Goal: Task Accomplishment & Management: Use online tool/utility

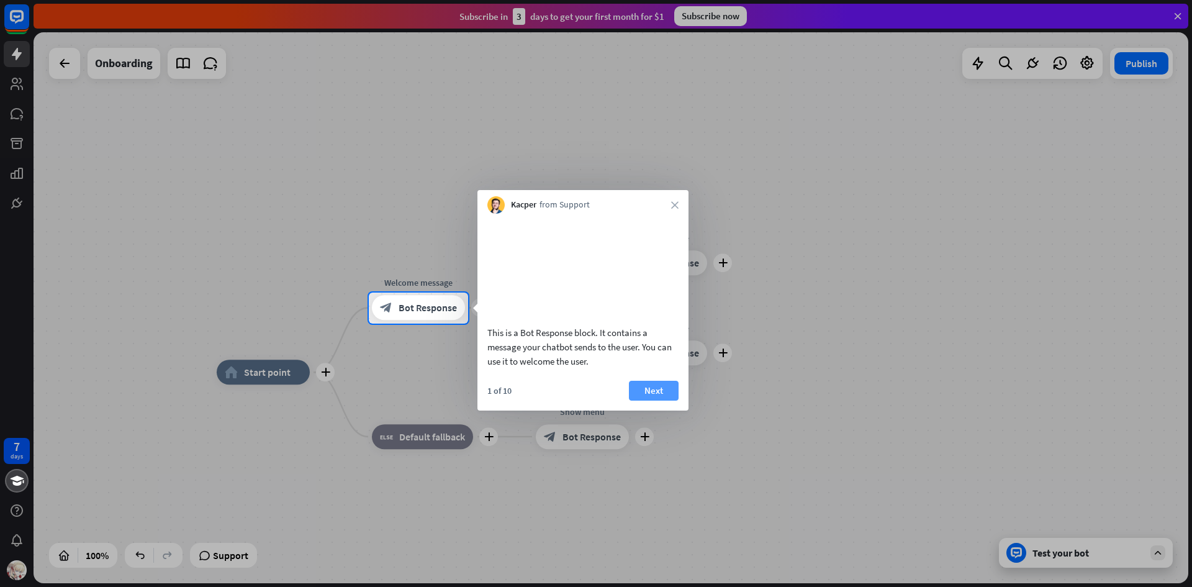
click at [650, 401] on button "Next" at bounding box center [654, 391] width 50 height 20
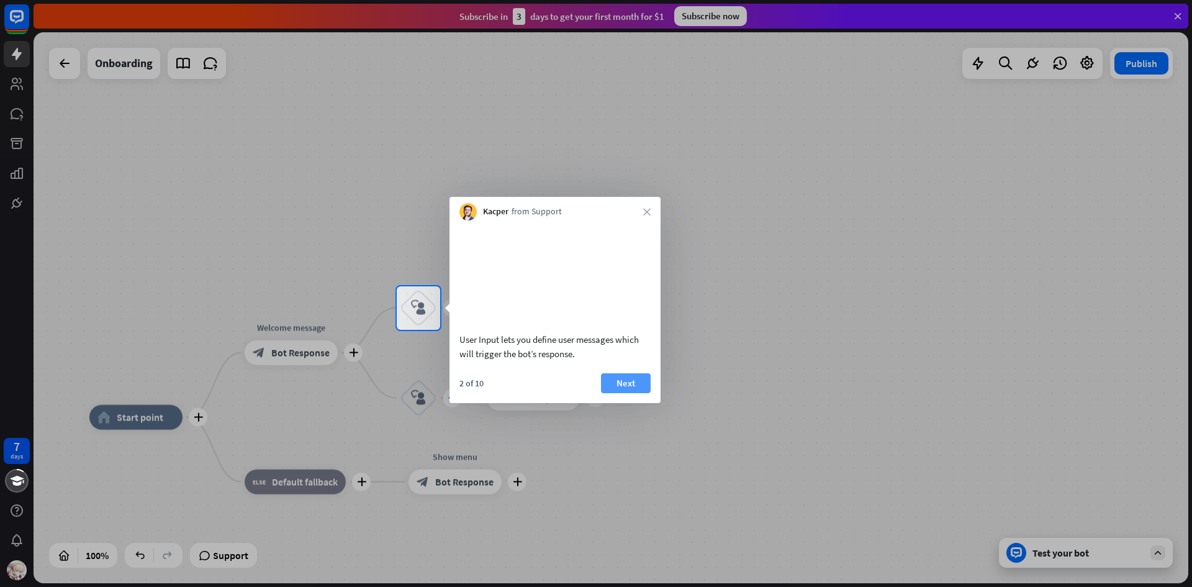
click at [612, 393] on button "Next" at bounding box center [626, 383] width 50 height 20
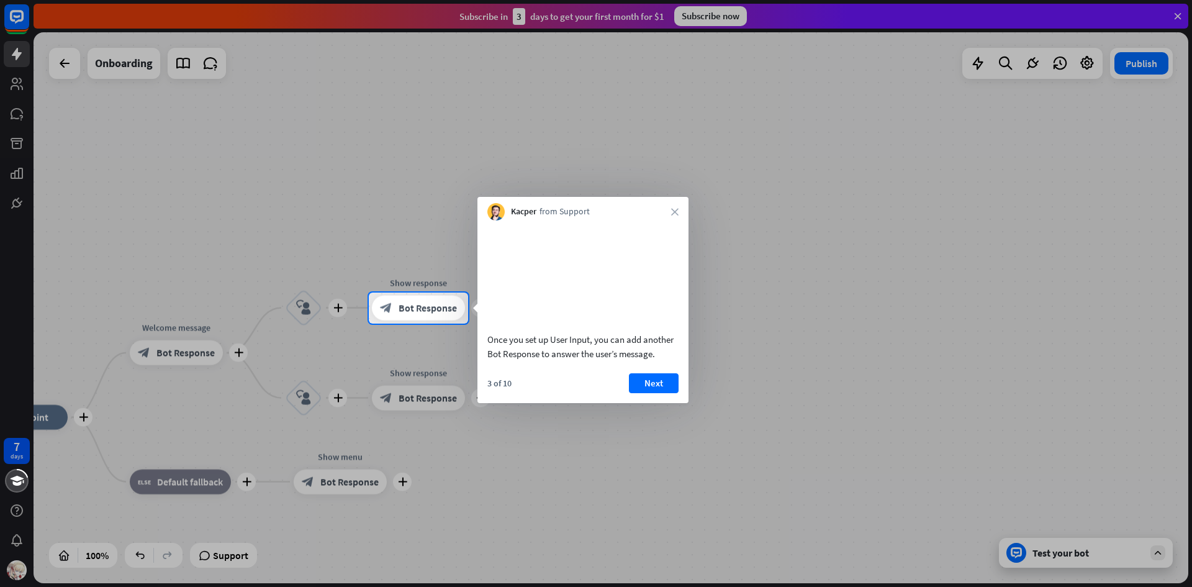
click at [672, 204] on div "Kacper from Support close" at bounding box center [583, 209] width 211 height 24
click at [673, 207] on div "Kacper from Support close" at bounding box center [583, 209] width 211 height 24
click at [686, 217] on div "Kacper from Support close" at bounding box center [583, 209] width 211 height 24
click at [678, 211] on icon "close" at bounding box center [674, 211] width 7 height 7
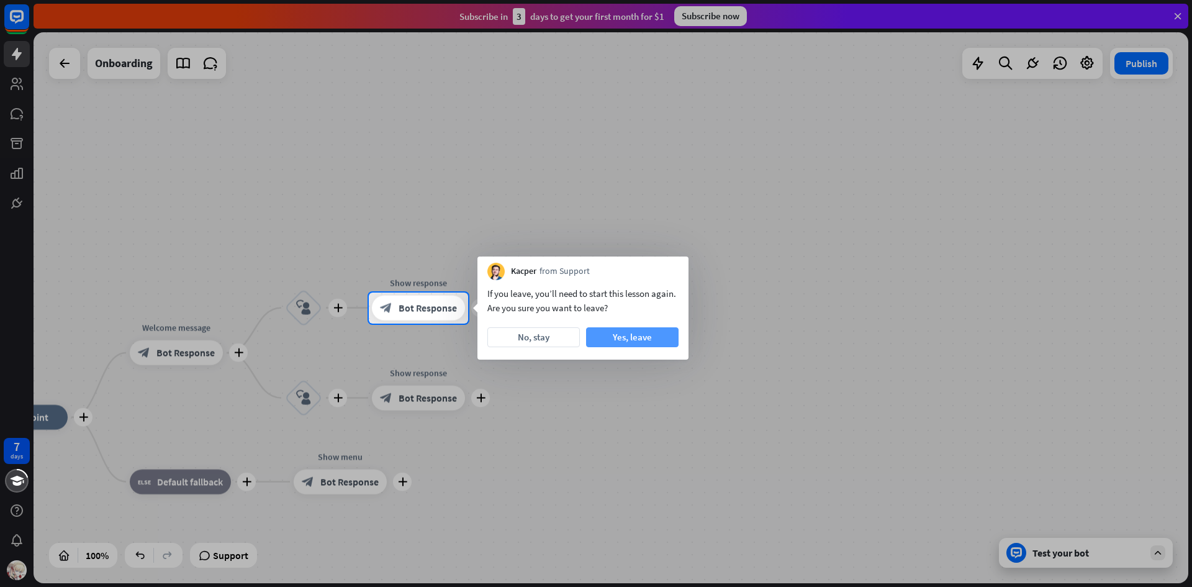
click at [598, 334] on button "Yes, leave" at bounding box center [632, 337] width 93 height 20
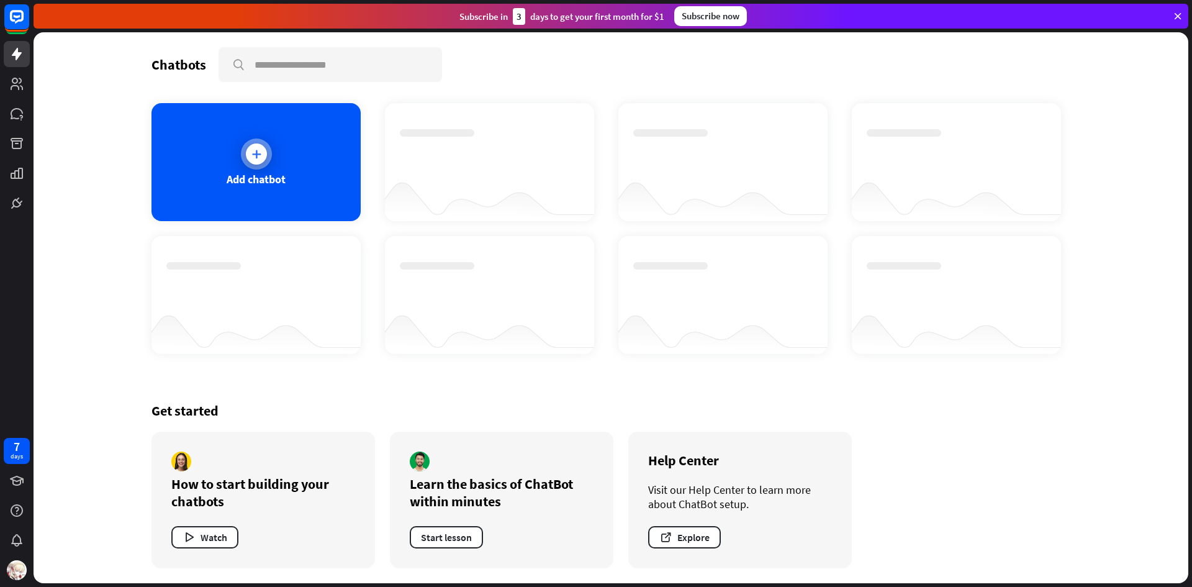
click at [278, 150] on div "Add chatbot" at bounding box center [256, 162] width 209 height 118
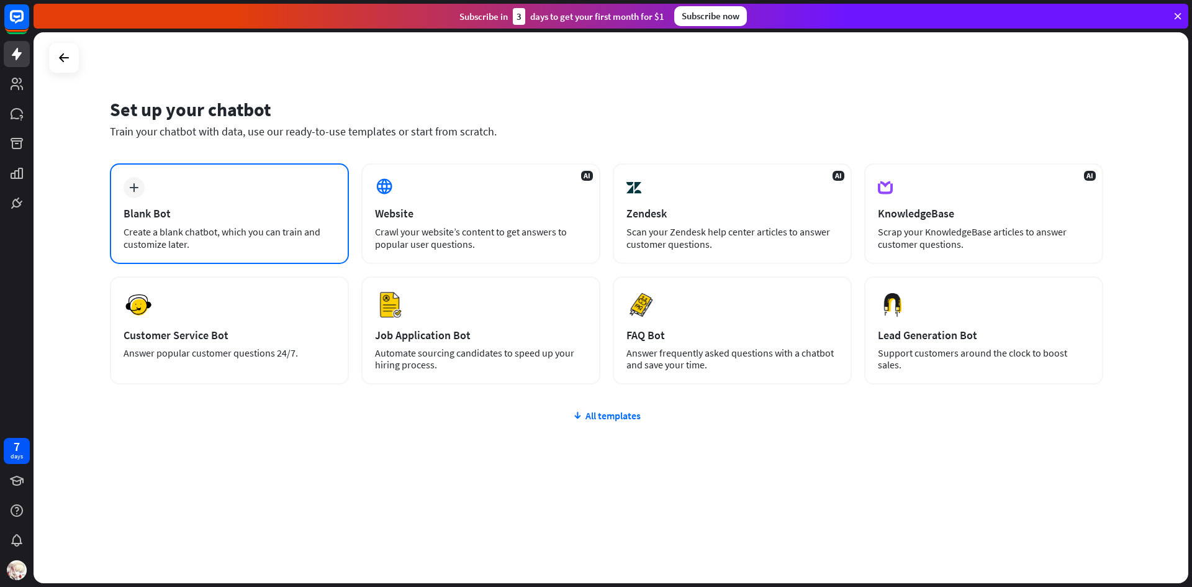
click at [260, 191] on div "plus Blank Bot Create a blank chatbot, which you can train and customize later." at bounding box center [229, 213] width 239 height 101
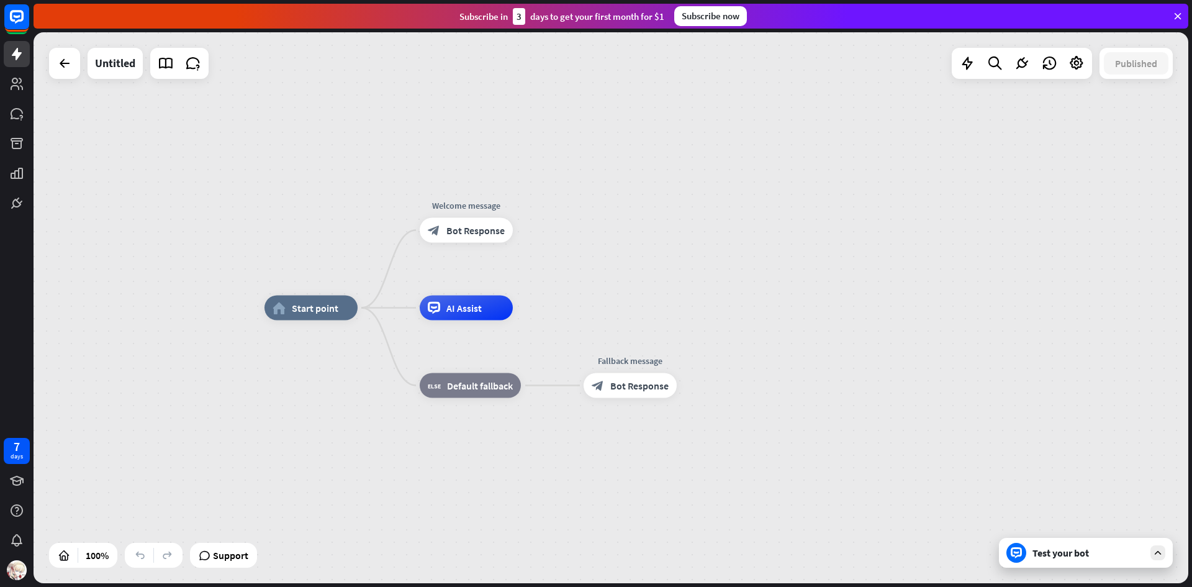
click at [1118, 556] on div "Test your bot" at bounding box center [1089, 552] width 112 height 12
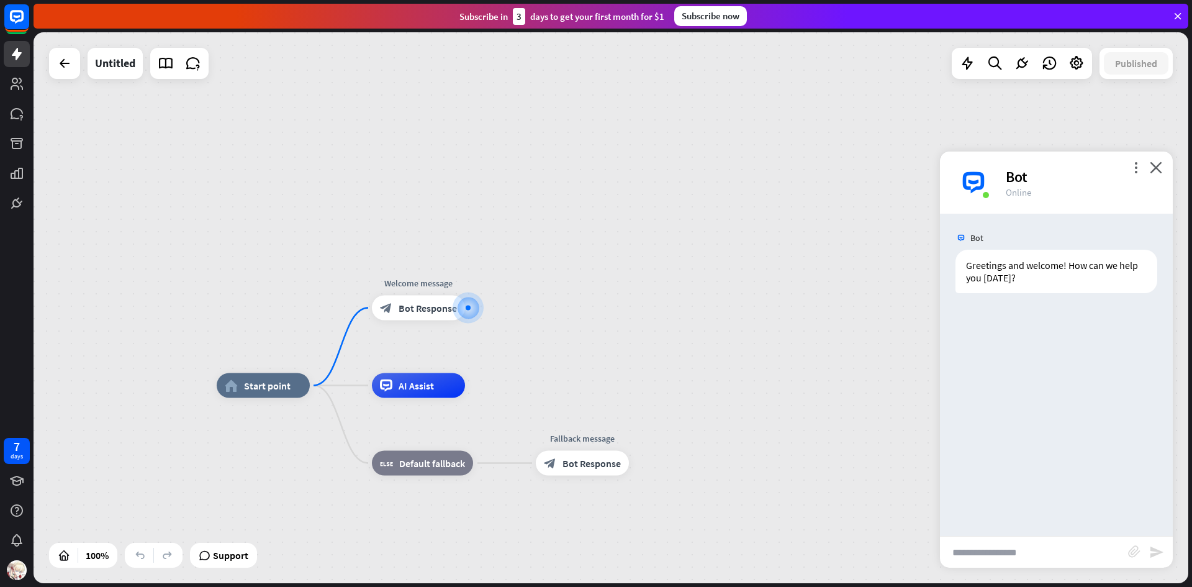
click at [1050, 555] on input "text" at bounding box center [1034, 552] width 188 height 31
paste input "**********"
type input "**********"
drag, startPoint x: 1125, startPoint y: 557, endPoint x: 784, endPoint y: 540, distance: 340.7
click at [784, 540] on div "home_2 Start point Welcome message block_bot_response Bot Response AI Assist bl…" at bounding box center [611, 307] width 1155 height 551
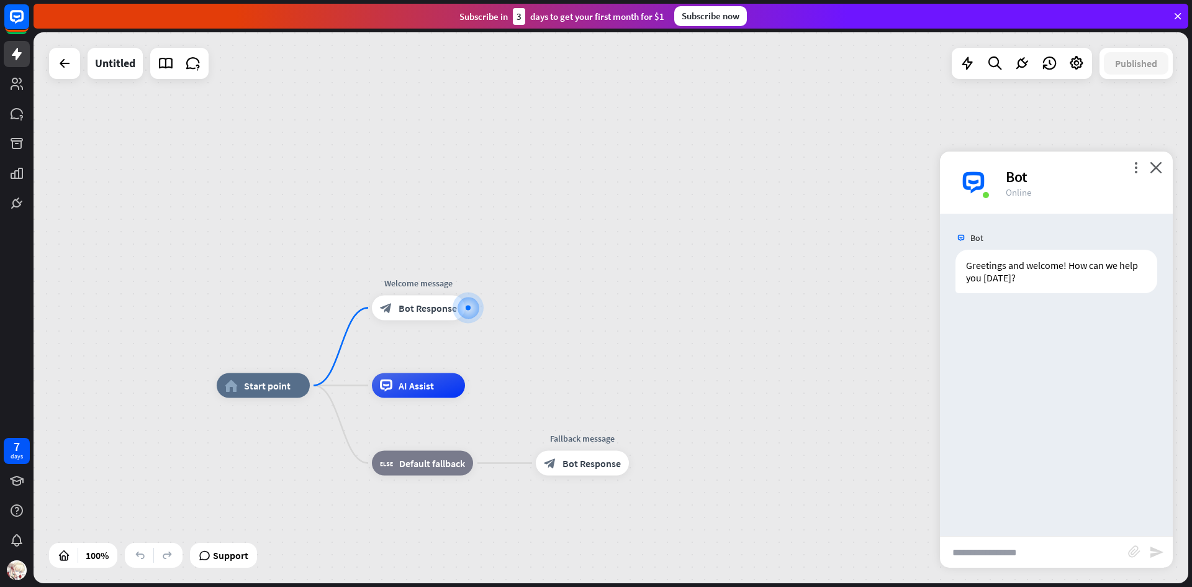
click at [1027, 563] on input "text" at bounding box center [1034, 552] width 188 height 31
click at [990, 552] on input "text" at bounding box center [1034, 552] width 188 height 31
click at [1130, 553] on icon "block_attachment" at bounding box center [1134, 551] width 12 height 12
click at [1063, 555] on div "Document" at bounding box center [1066, 551] width 107 height 22
click at [1135, 552] on icon "block_attachment" at bounding box center [1134, 551] width 12 height 12
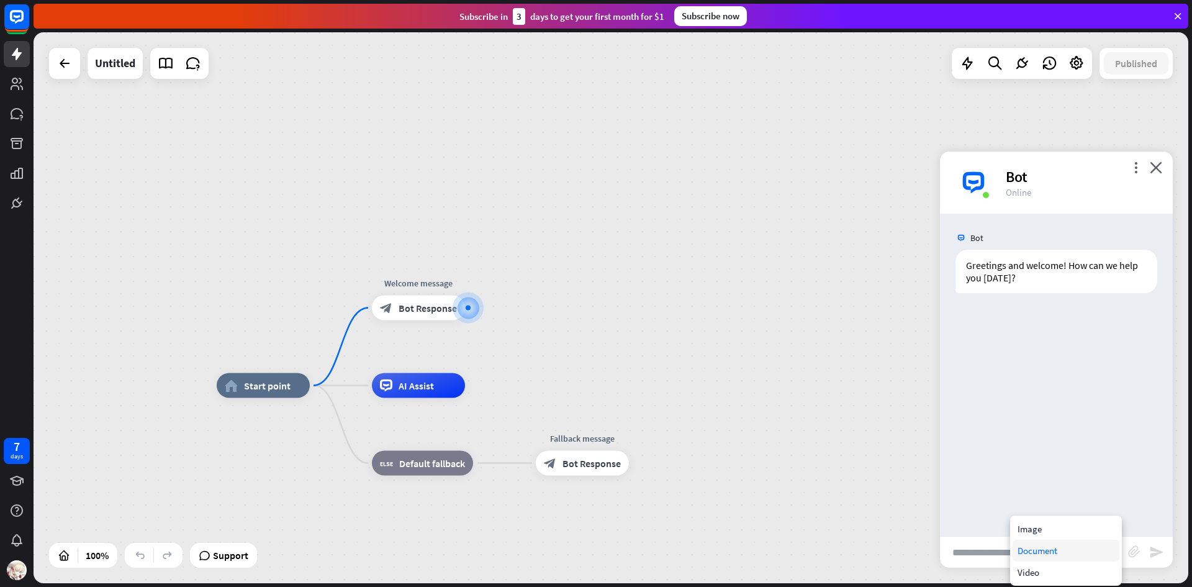
click at [1026, 548] on div "Document" at bounding box center [1066, 551] width 107 height 22
click at [1135, 552] on icon "block_attachment" at bounding box center [1134, 551] width 12 height 12
click at [1039, 525] on div "Image" at bounding box center [1066, 529] width 107 height 22
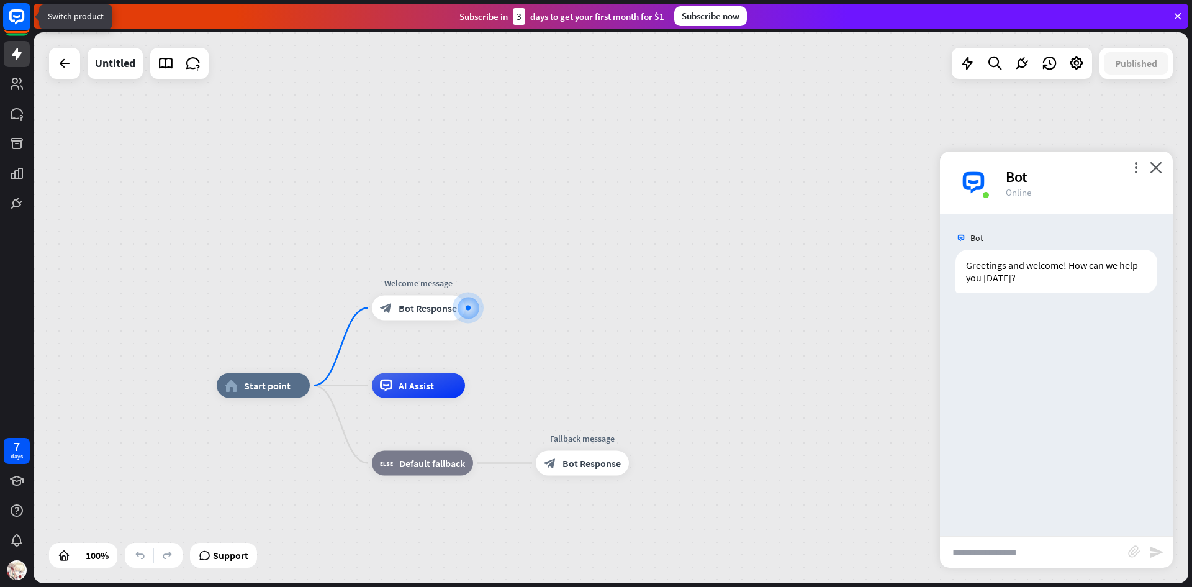
click at [20, 22] on icon at bounding box center [16, 16] width 15 height 15
